Goal: Task Accomplishment & Management: Complete application form

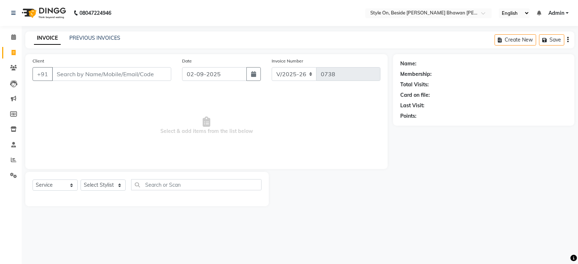
select select "4700"
select select "service"
type input "9340863787"
click at [152, 71] on span "Add Client" at bounding box center [152, 73] width 29 height 7
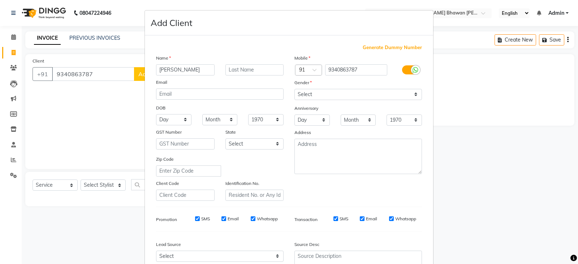
type input "[PERSON_NAME]"
click at [312, 92] on select "Select [DEMOGRAPHIC_DATA] [DEMOGRAPHIC_DATA] Other Prefer Not To Say" at bounding box center [357, 94] width 127 height 11
select select "[DEMOGRAPHIC_DATA]"
click at [294, 89] on select "Select [DEMOGRAPHIC_DATA] [DEMOGRAPHIC_DATA] Other Prefer Not To Say" at bounding box center [357, 94] width 127 height 11
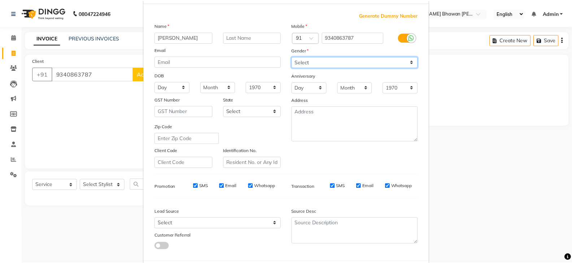
scroll to position [69, 0]
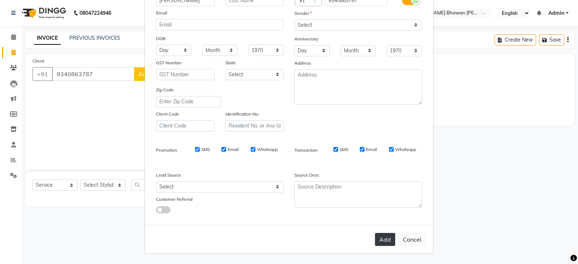
click at [383, 241] on button "Add" at bounding box center [385, 239] width 20 height 13
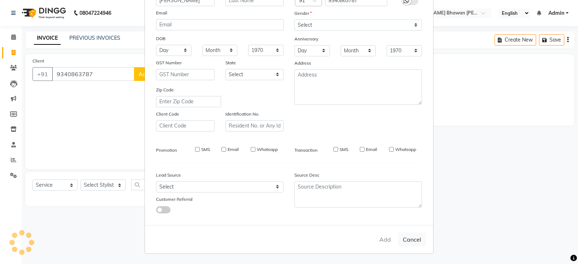
select select
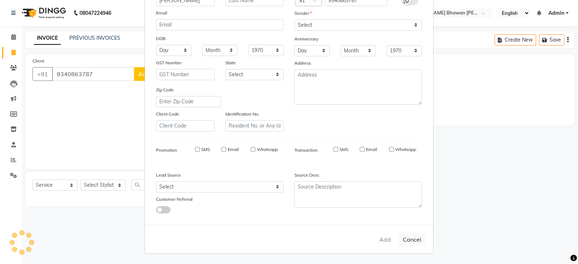
select select
checkbox input "false"
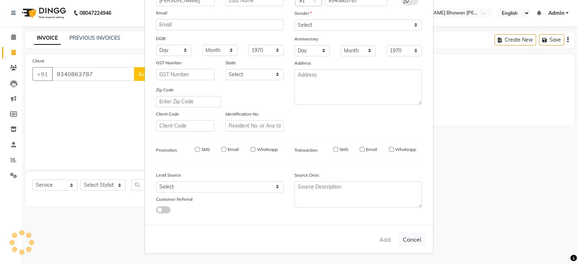
checkbox input "false"
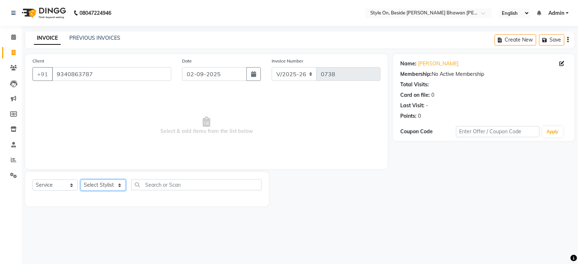
click at [92, 187] on select "Select Stylist [PERSON_NAME] Anju [PERSON_NAME] [PERSON_NAME] [PERSON_NAME] [PE…" at bounding box center [102, 184] width 45 height 11
select select "27829"
click at [107, 182] on select "Select Stylist [PERSON_NAME] Anju [PERSON_NAME] [PERSON_NAME] [PERSON_NAME] [PE…" at bounding box center [102, 184] width 45 height 11
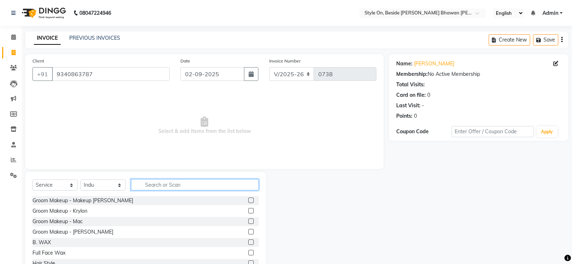
click at [185, 185] on input "text" at bounding box center [195, 184] width 128 height 11
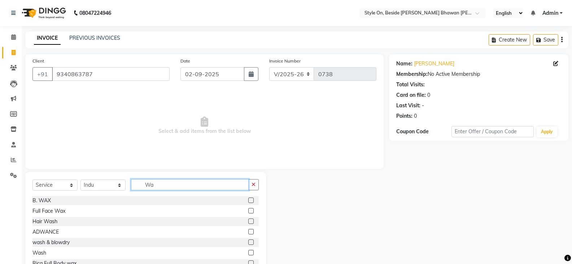
drag, startPoint x: 160, startPoint y: 185, endPoint x: 141, endPoint y: 188, distance: 18.7
click at [142, 188] on input "Wa" at bounding box center [190, 184] width 118 height 11
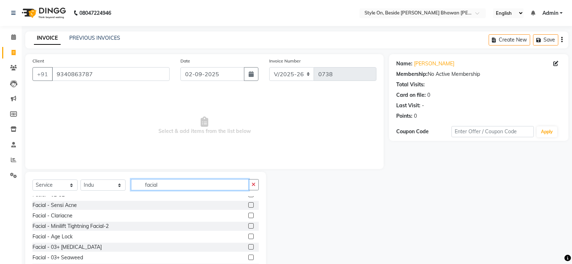
scroll to position [180, 0]
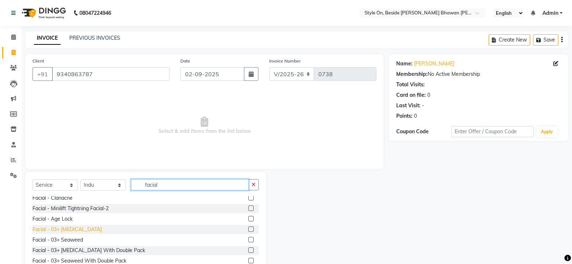
type input "facial"
click at [76, 230] on div "Facial - 03+ [MEDICAL_DATA]" at bounding box center [66, 230] width 69 height 8
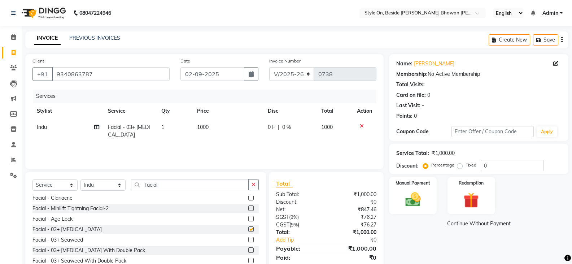
checkbox input "false"
click at [206, 127] on span "1000" at bounding box center [203, 127] width 12 height 6
select select "27829"
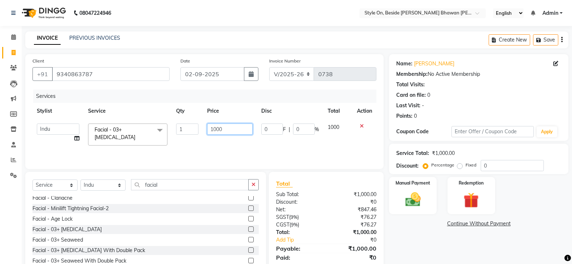
drag, startPoint x: 217, startPoint y: 129, endPoint x: 195, endPoint y: 135, distance: 22.5
click at [195, 135] on tr "[PERSON_NAME] Anju [PERSON_NAME] [PERSON_NAME] [PERSON_NAME] [PERSON_NAME] [PER…" at bounding box center [204, 134] width 344 height 31
type input "2500"
click at [215, 142] on td "2500" at bounding box center [230, 134] width 54 height 31
select select "27829"
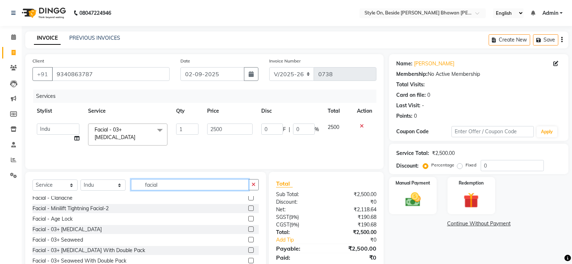
drag, startPoint x: 166, startPoint y: 187, endPoint x: 132, endPoint y: 193, distance: 34.2
click at [134, 193] on div "Select Service Product Membership Package Voucher Prepaid Gift Card Select Styl…" at bounding box center [145, 187] width 226 height 17
click at [86, 184] on select "Select Stylist [PERSON_NAME] Anju [PERSON_NAME] [PERSON_NAME] [PERSON_NAME] [PE…" at bounding box center [102, 184] width 45 height 11
select select "27825"
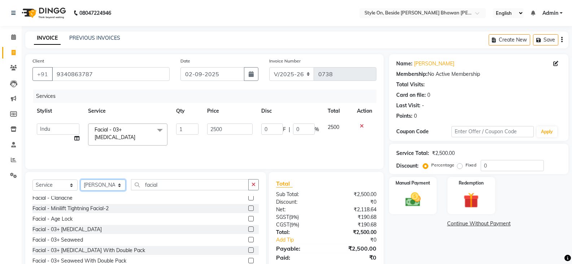
click at [80, 179] on select "Select Stylist [PERSON_NAME] Anju [PERSON_NAME] [PERSON_NAME] [PERSON_NAME] [PE…" at bounding box center [102, 184] width 45 height 11
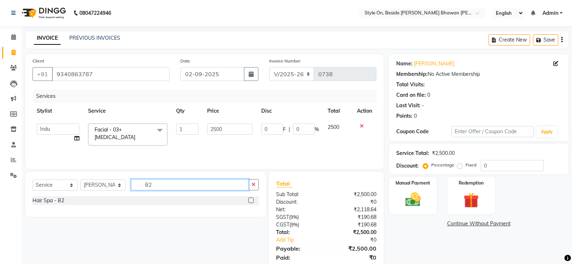
scroll to position [0, 0]
type input "B2"
click at [48, 202] on div "Hair Spa - B2" at bounding box center [48, 201] width 32 height 8
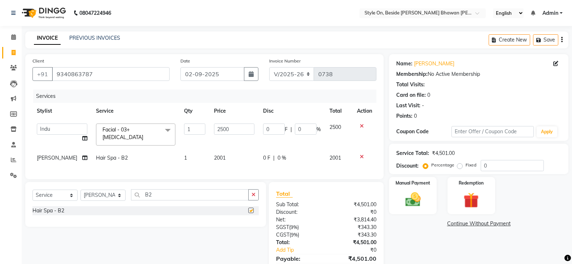
checkbox input "false"
click at [217, 157] on span "2001" at bounding box center [220, 157] width 12 height 6
select select "27825"
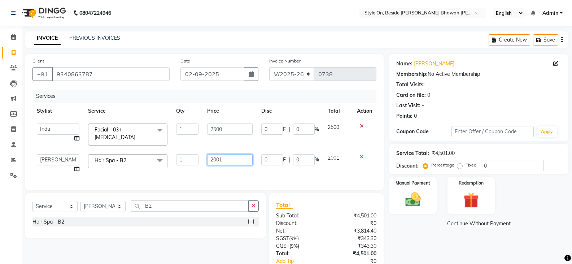
drag, startPoint x: 219, startPoint y: 158, endPoint x: 205, endPoint y: 160, distance: 13.9
click at [205, 160] on td "2001" at bounding box center [230, 163] width 54 height 27
type input "3000"
click at [213, 170] on div "Services Stylist Service Qty Price Disc Total Action [PERSON_NAME] Anju [PERSON…" at bounding box center [204, 136] width 344 height 93
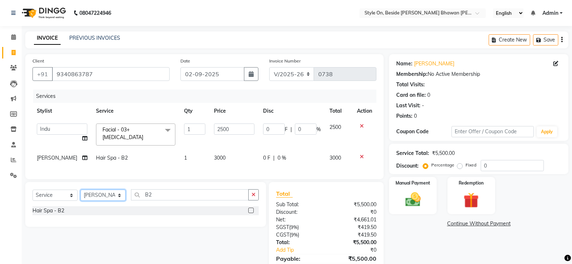
click at [99, 195] on select "Select Stylist [PERSON_NAME] Anju [PERSON_NAME] [PERSON_NAME] [PERSON_NAME] [PE…" at bounding box center [102, 195] width 45 height 11
select select "27828"
click at [99, 195] on select "Select Stylist [PERSON_NAME] Anju [PERSON_NAME] [PERSON_NAME] [PERSON_NAME] [PE…" at bounding box center [102, 195] width 45 height 11
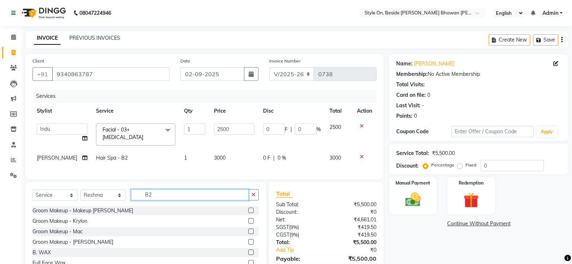
drag, startPoint x: 167, startPoint y: 201, endPoint x: 123, endPoint y: 203, distance: 43.7
click at [121, 203] on div "Select Service Product Membership Package Voucher Prepaid Gift Card Select Styl…" at bounding box center [145, 197] width 226 height 17
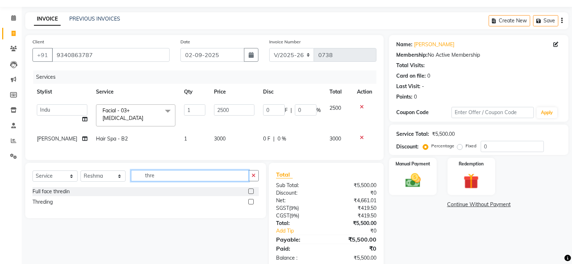
scroll to position [37, 0]
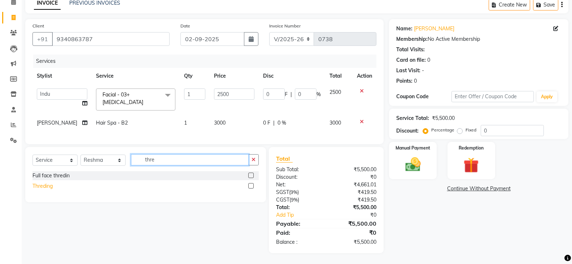
type input "thre"
click at [45, 186] on div "Threding" at bounding box center [42, 186] width 20 height 8
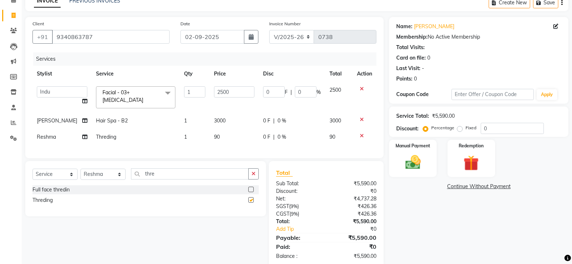
checkbox input "false"
click at [220, 131] on td "90" at bounding box center [234, 137] width 49 height 16
select select "27828"
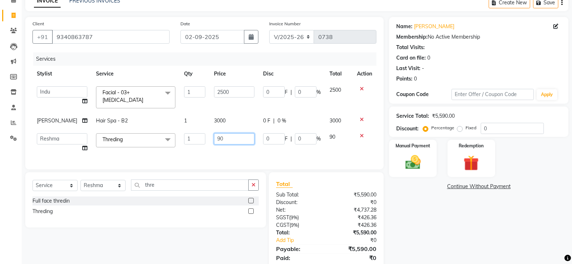
drag, startPoint x: 219, startPoint y: 136, endPoint x: 193, endPoint y: 138, distance: 26.1
click at [193, 138] on tr "[PERSON_NAME] Anju [PERSON_NAME] [PERSON_NAME] [PERSON_NAME] [PERSON_NAME] [PER…" at bounding box center [204, 142] width 344 height 27
type input "120"
click at [233, 152] on div "Services Stylist Service Qty Price Disc Total Action [PERSON_NAME] Anju [PERSON…" at bounding box center [204, 107] width 344 height 110
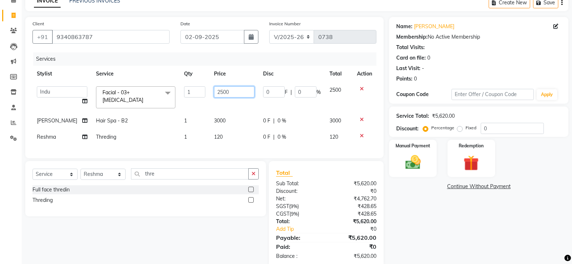
click at [231, 93] on input "2500" at bounding box center [234, 91] width 40 height 11
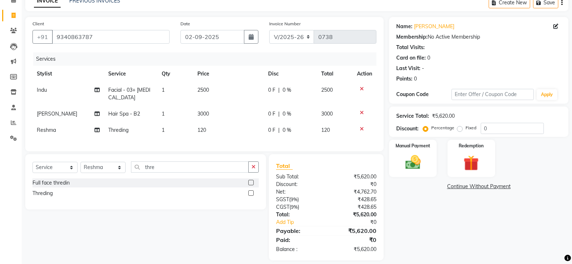
click at [214, 144] on div "Services Stylist Service Qty Price Disc Total Action Indu Facial - 03+ [MEDICAL…" at bounding box center [204, 98] width 344 height 92
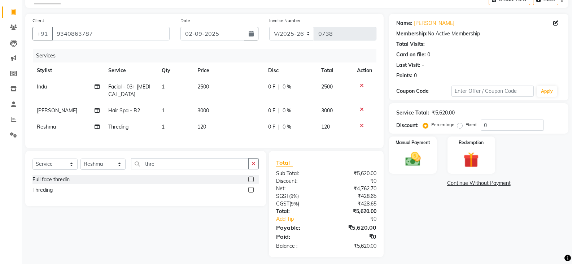
scroll to position [50, 0]
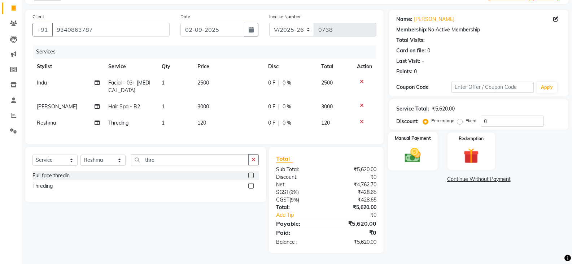
click at [414, 146] on img at bounding box center [413, 155] width 26 height 18
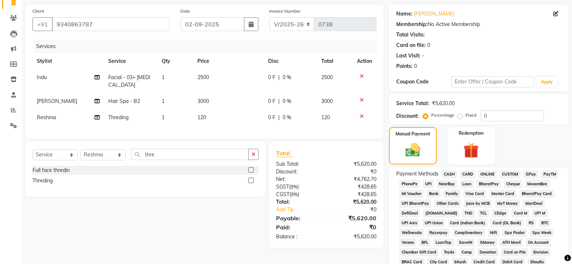
click at [547, 174] on span "PayTM" at bounding box center [549, 174] width 17 height 8
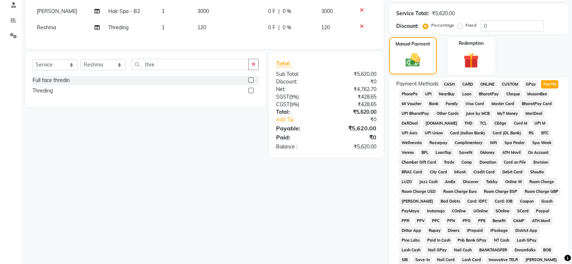
scroll to position [194, 0]
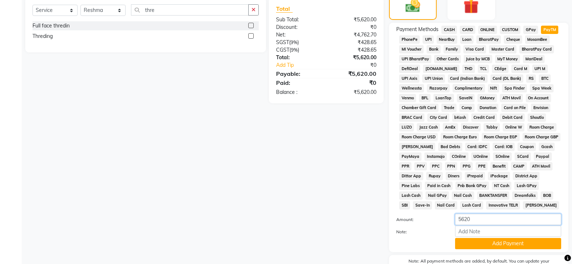
drag, startPoint x: 476, startPoint y: 217, endPoint x: 429, endPoint y: 224, distance: 48.1
click at [429, 224] on div "Amount: 5620" at bounding box center [479, 220] width 176 height 12
type input "3000"
click at [474, 245] on button "Add Payment" at bounding box center [508, 243] width 106 height 11
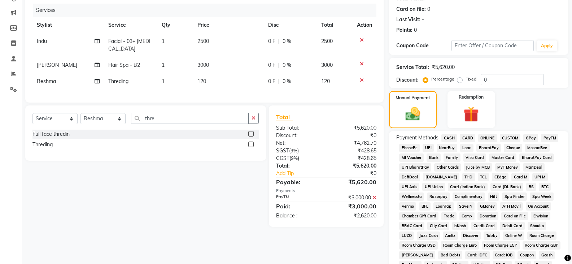
click at [446, 136] on span "CASH" at bounding box center [449, 138] width 16 height 8
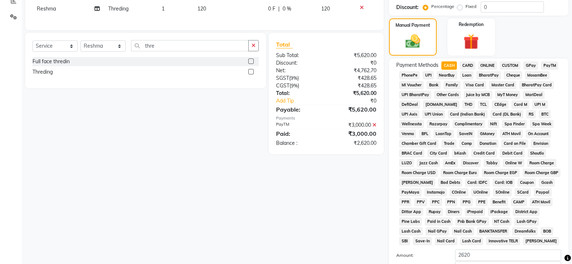
scroll to position [276, 0]
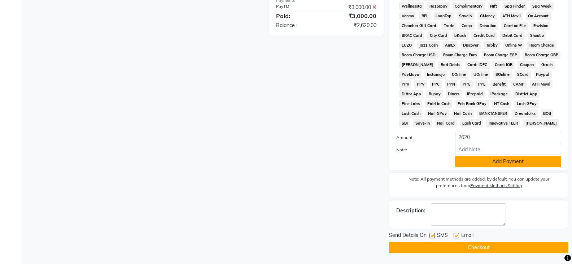
click at [485, 163] on button "Add Payment" at bounding box center [508, 161] width 106 height 11
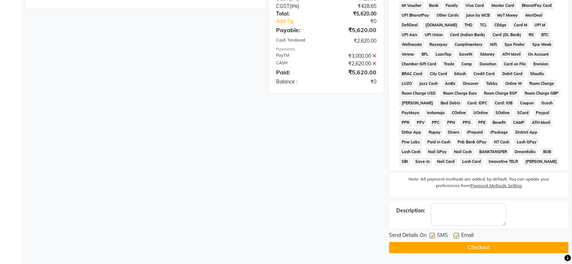
scroll to position [238, 0]
click at [454, 250] on button "Checkout" at bounding box center [478, 247] width 179 height 11
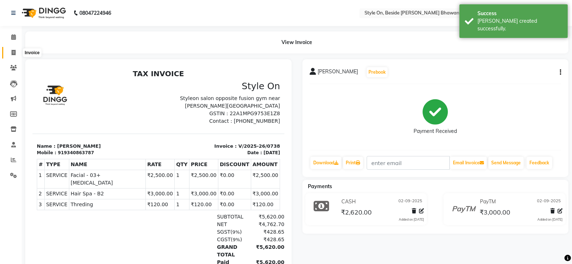
click at [14, 52] on icon at bounding box center [14, 52] width 4 height 5
select select "service"
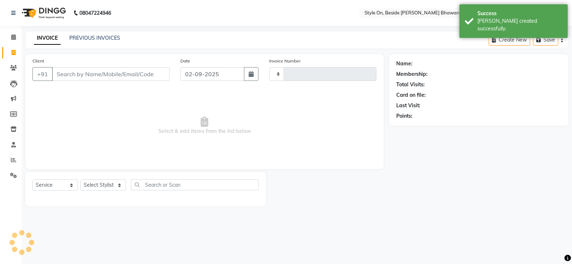
type input "0739"
select select "4700"
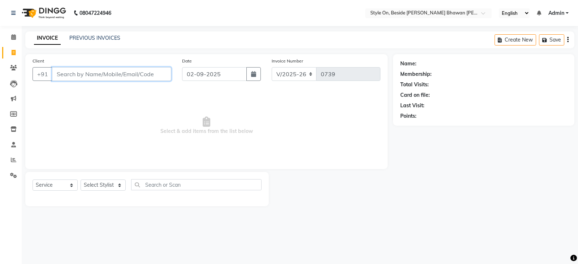
click at [137, 75] on input "Client" at bounding box center [111, 74] width 119 height 14
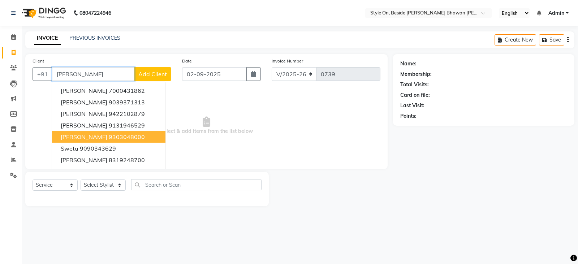
click at [109, 140] on ngb-highlight "9303048000" at bounding box center [127, 136] width 36 height 7
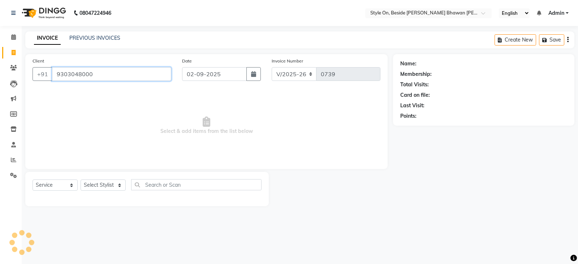
type input "9303048000"
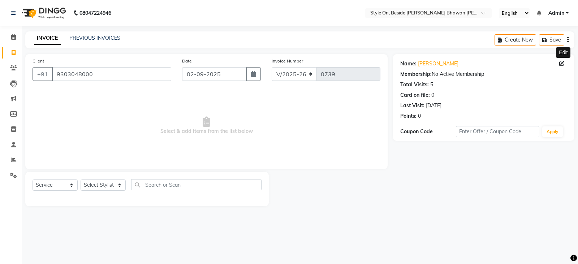
click at [559, 64] on icon at bounding box center [561, 63] width 5 height 5
select select "[DEMOGRAPHIC_DATA]"
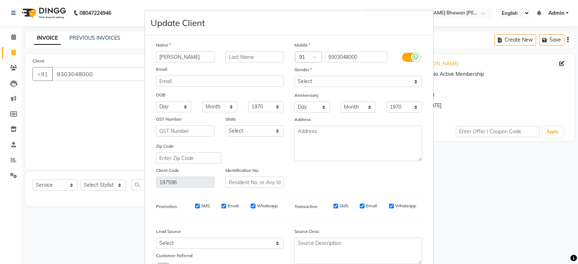
click at [161, 57] on input "[PERSON_NAME]" at bounding box center [185, 56] width 58 height 11
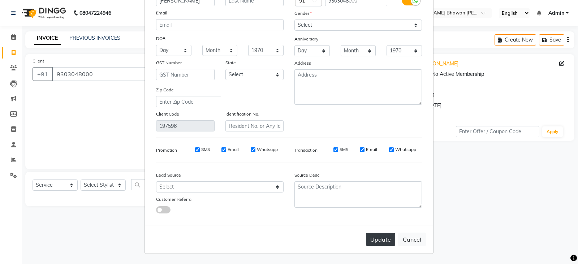
type input "[PERSON_NAME]"
click at [373, 240] on button "Update" at bounding box center [380, 239] width 29 height 13
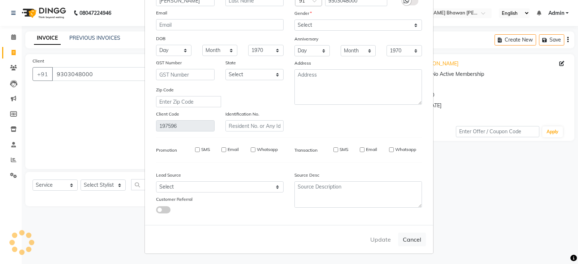
select select
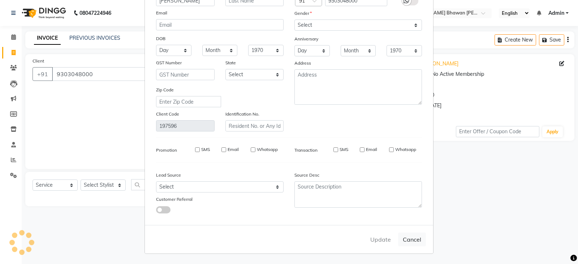
select select
checkbox input "false"
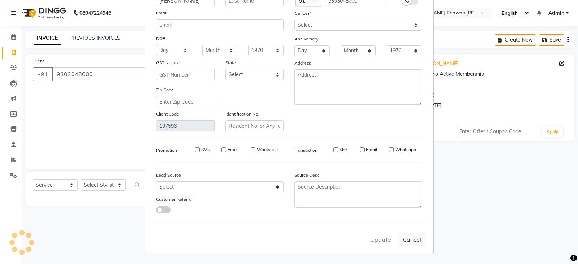
checkbox input "false"
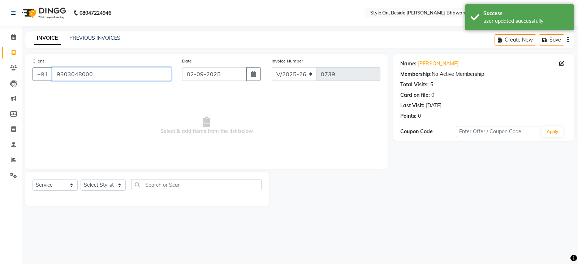
drag, startPoint x: 109, startPoint y: 77, endPoint x: 53, endPoint y: 84, distance: 55.7
click at [53, 84] on div "Client [PHONE_NUMBER]" at bounding box center [101, 72] width 149 height 30
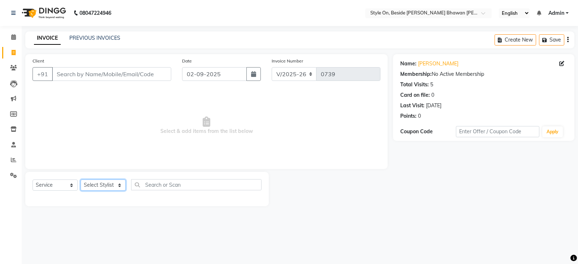
click at [97, 185] on select "Select Stylist [PERSON_NAME] Anju [PERSON_NAME] [PERSON_NAME] [PERSON_NAME] [PE…" at bounding box center [102, 184] width 45 height 11
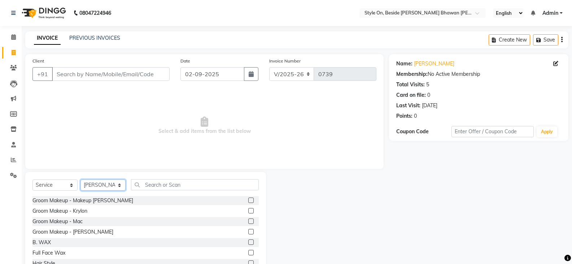
select select "27827"
click at [112, 183] on select "Select Stylist [PERSON_NAME] Anju [PERSON_NAME] [PERSON_NAME] [PERSON_NAME] [PE…" at bounding box center [102, 184] width 45 height 11
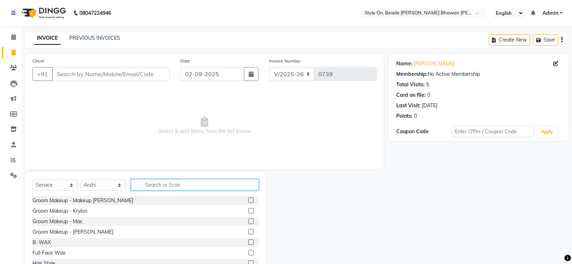
click at [152, 180] on input "text" at bounding box center [195, 184] width 128 height 11
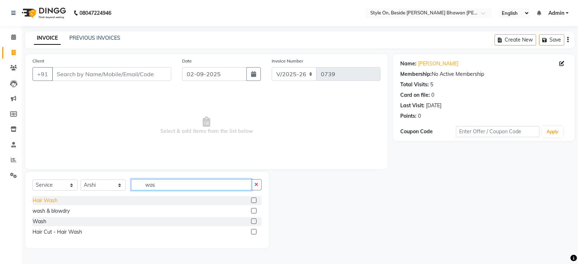
type input "was"
click at [45, 199] on div "Hair Wash" at bounding box center [44, 201] width 25 height 8
checkbox input "false"
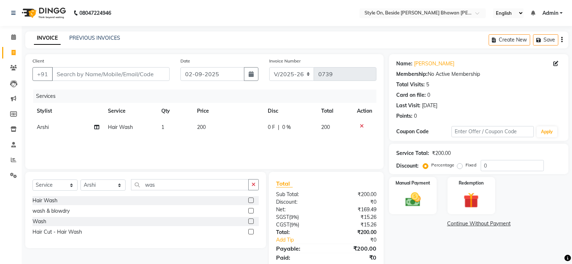
click at [205, 130] on span "200" at bounding box center [201, 127] width 9 height 6
select select "27827"
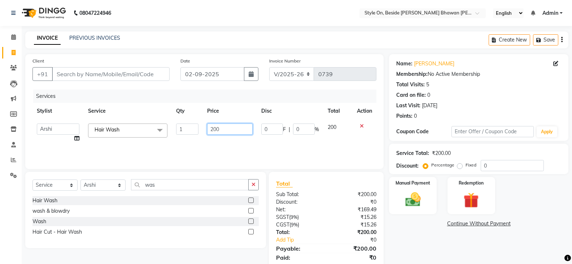
drag, startPoint x: 218, startPoint y: 129, endPoint x: 196, endPoint y: 137, distance: 23.2
click at [196, 137] on tr "[PERSON_NAME] Anju [PERSON_NAME] [PERSON_NAME] [PERSON_NAME] [PERSON_NAME] [PER…" at bounding box center [204, 132] width 344 height 27
type input "250"
click at [195, 138] on div "Services Stylist Service Qty Price Disc Total Action [PERSON_NAME] Anju [PERSON…" at bounding box center [204, 126] width 344 height 72
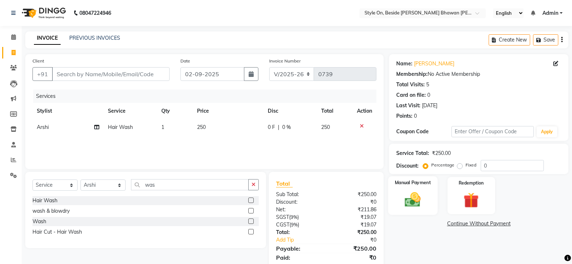
click at [417, 199] on img at bounding box center [413, 199] width 26 height 18
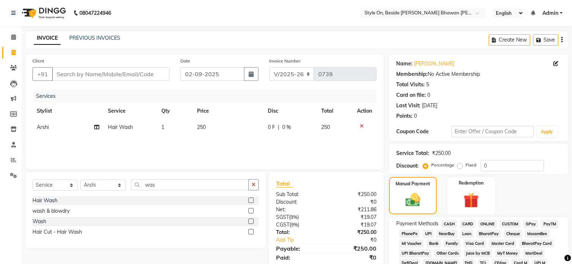
click at [448, 225] on span "CASH" at bounding box center [449, 224] width 16 height 8
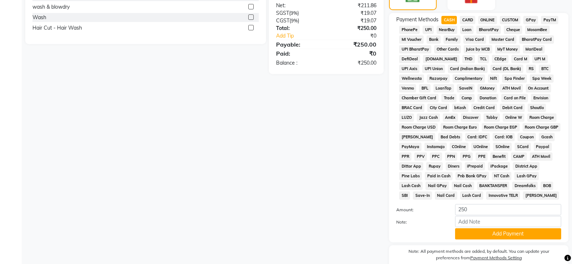
scroll to position [217, 0]
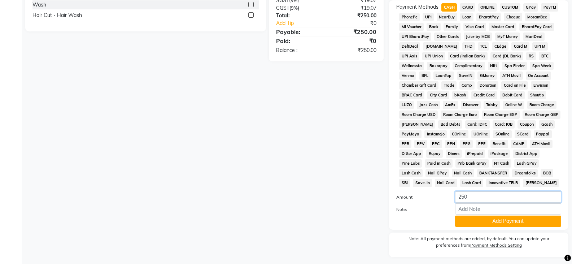
click at [428, 201] on div "Amount: 250" at bounding box center [479, 197] width 176 height 12
type input "200"
click at [474, 226] on button "Add Payment" at bounding box center [508, 220] width 106 height 11
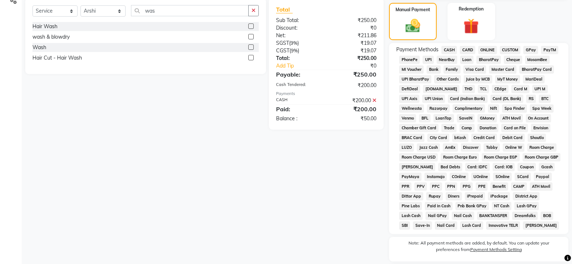
scroll to position [72, 0]
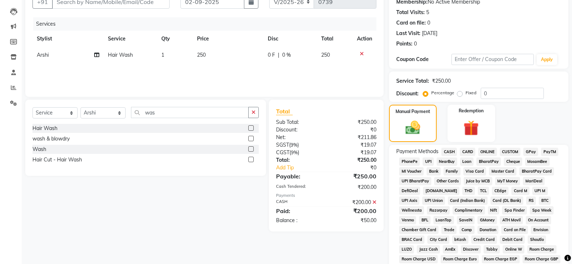
click at [449, 152] on span "CASH" at bounding box center [449, 152] width 16 height 8
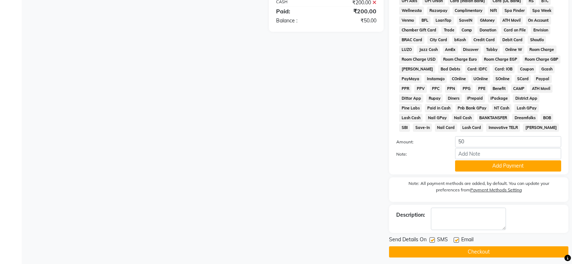
scroll to position [276, 0]
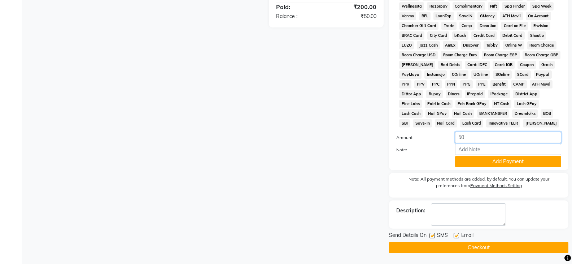
drag, startPoint x: 474, startPoint y: 140, endPoint x: 436, endPoint y: 147, distance: 38.9
click at [436, 147] on div "Amount: 50 Note: Add Payment" at bounding box center [478, 149] width 165 height 35
type input "0"
click at [474, 168] on div "Payment Methods CASH CARD ONLINE CUSTOM GPay PayTM PhonePe UPI NearBuy Loan Bha…" at bounding box center [478, 55] width 179 height 229
click at [476, 163] on button "Add Payment" at bounding box center [508, 161] width 106 height 11
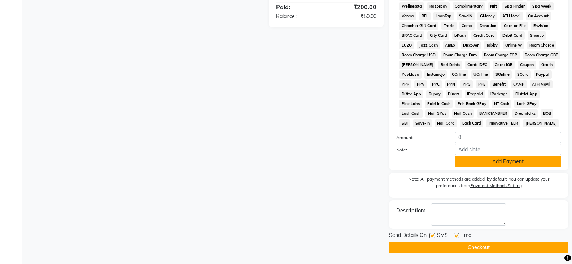
scroll to position [238, 0]
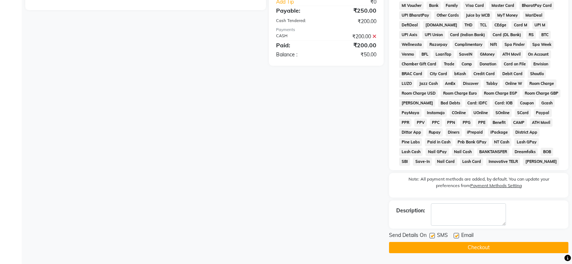
click at [463, 253] on main "INVOICE PREVIOUS INVOICES Create New Save Client +91 Date [DATE] Invoice Number…" at bounding box center [297, 29] width 550 height 470
click at [425, 244] on button "Checkout" at bounding box center [478, 247] width 179 height 11
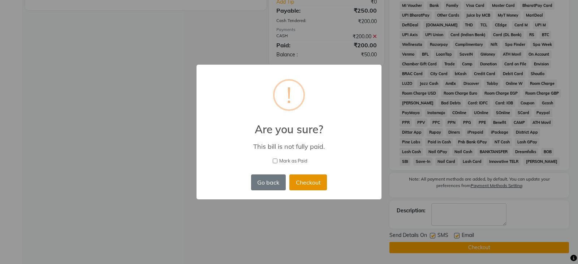
click at [304, 184] on button "Checkout" at bounding box center [308, 182] width 38 height 16
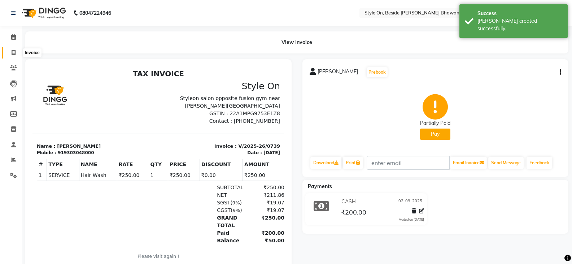
click at [12, 51] on icon at bounding box center [14, 52] width 4 height 5
select select "service"
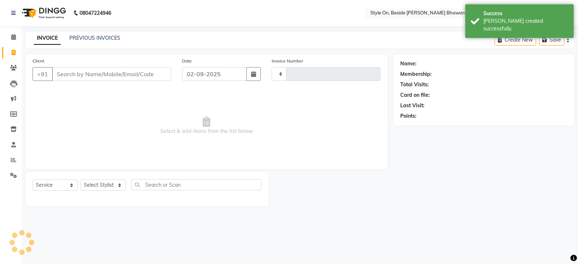
type input "0740"
select select "4700"
